Goal: Task Accomplishment & Management: Complete application form

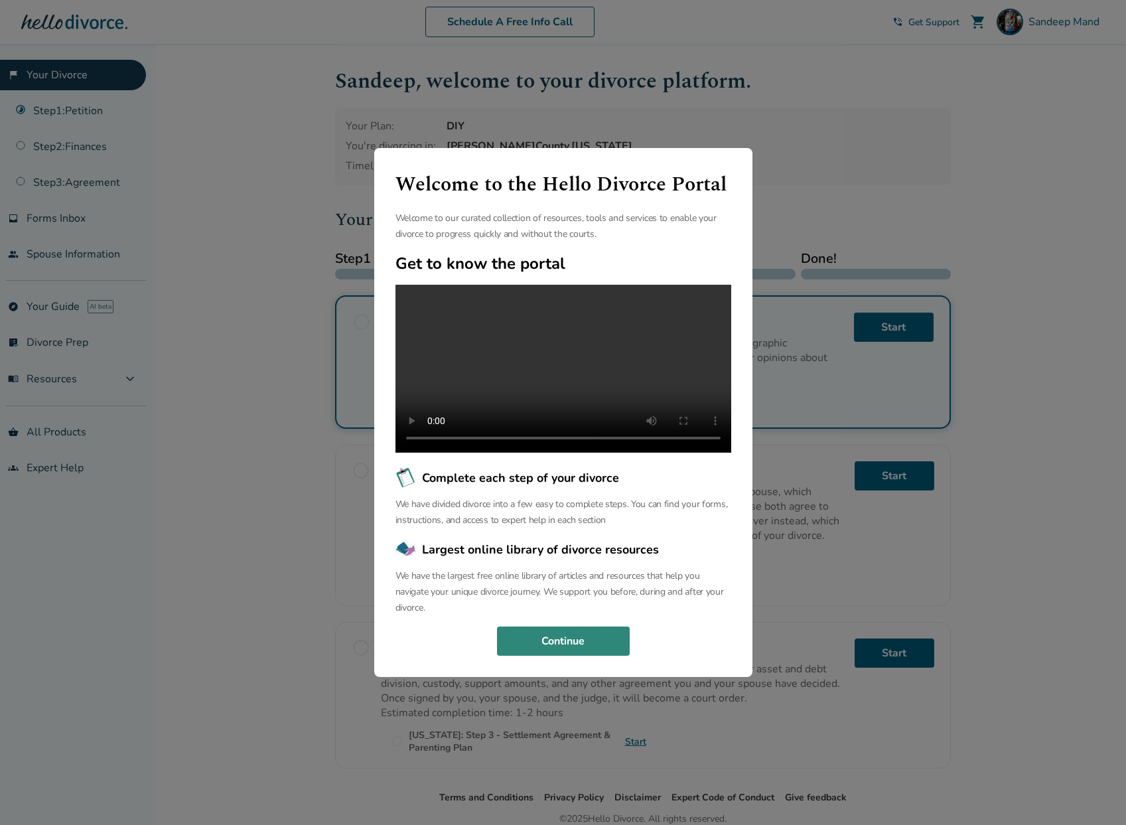
click at [586, 653] on button "Continue" at bounding box center [563, 641] width 133 height 29
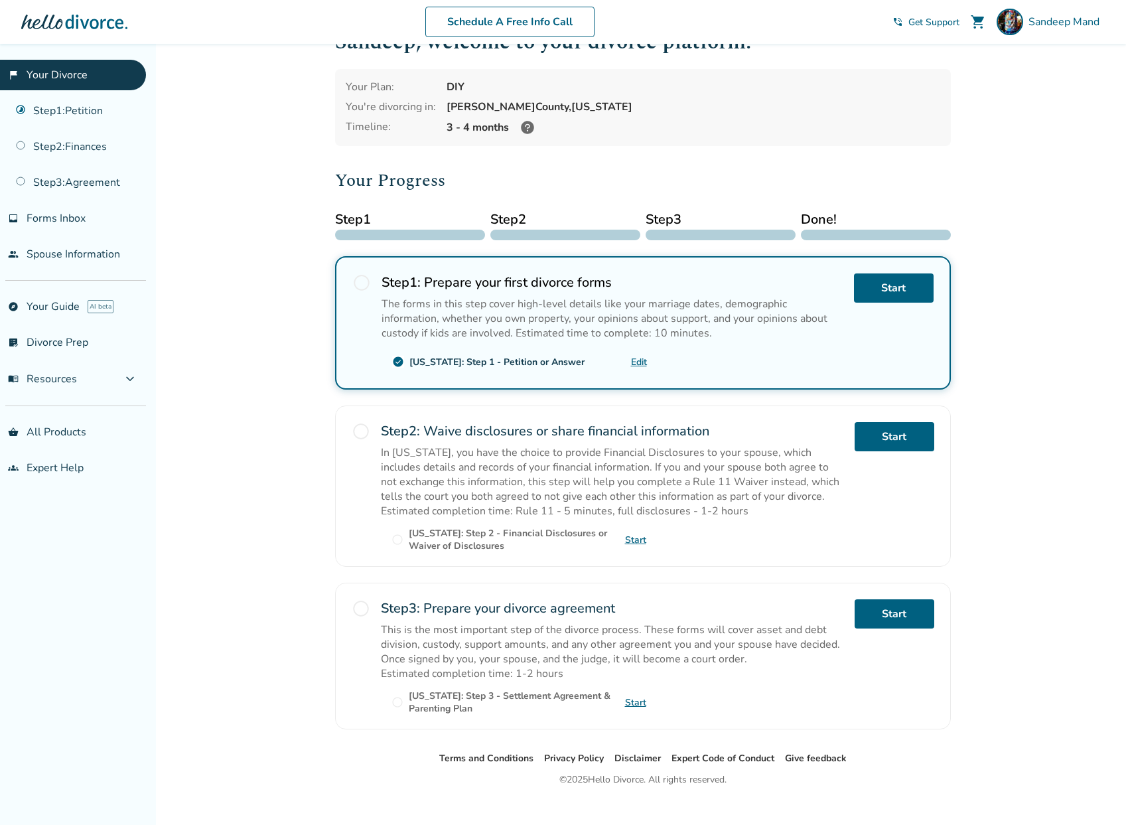
scroll to position [58, 0]
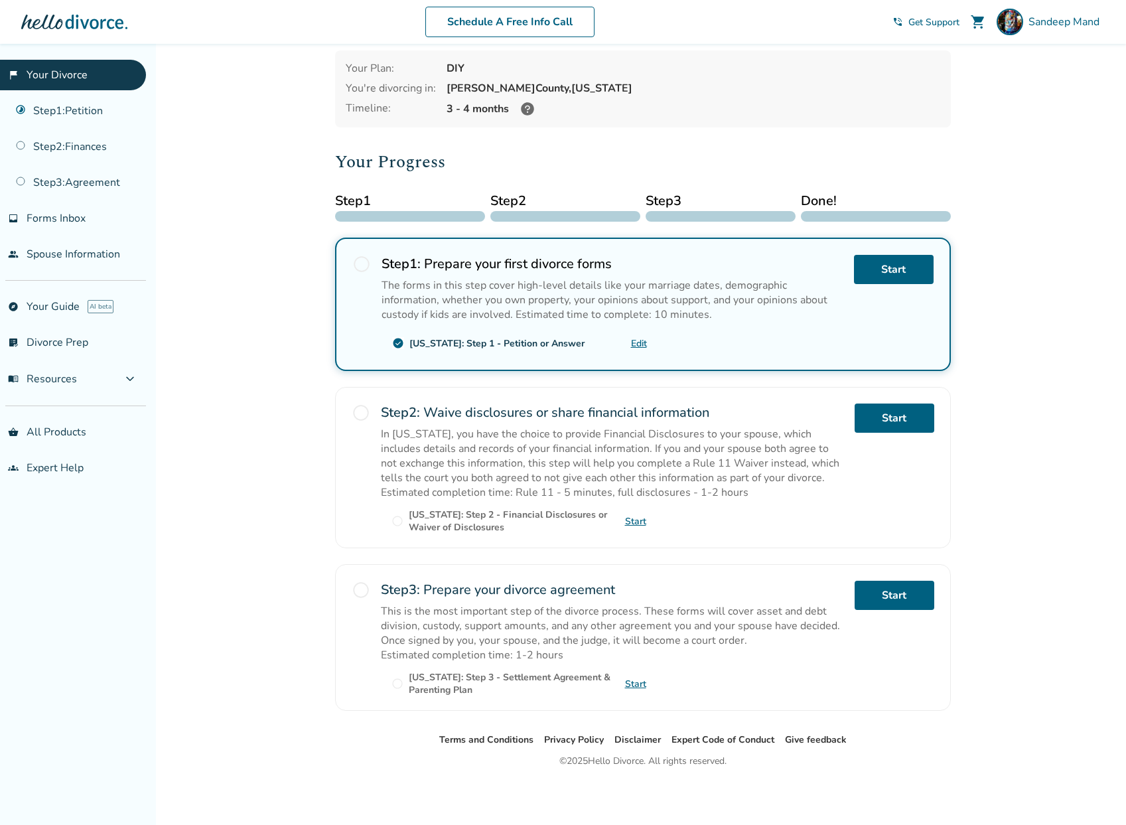
click at [362, 412] on span "radio_button_unchecked" at bounding box center [361, 413] width 19 height 19
click at [636, 518] on link "Start" at bounding box center [635, 521] width 21 height 13
click at [1054, 357] on div "Added to cart Sandeep , welcome to your divorce platform. Your Plan: DIY You're…" at bounding box center [563, 405] width 1126 height 839
click at [1003, 518] on div "Added to cart Sandeep , welcome to your divorce platform. Your Plan: DIY You're…" at bounding box center [563, 405] width 1126 height 839
click at [638, 683] on link "Start" at bounding box center [635, 684] width 21 height 13
